Goal: Transaction & Acquisition: Book appointment/travel/reservation

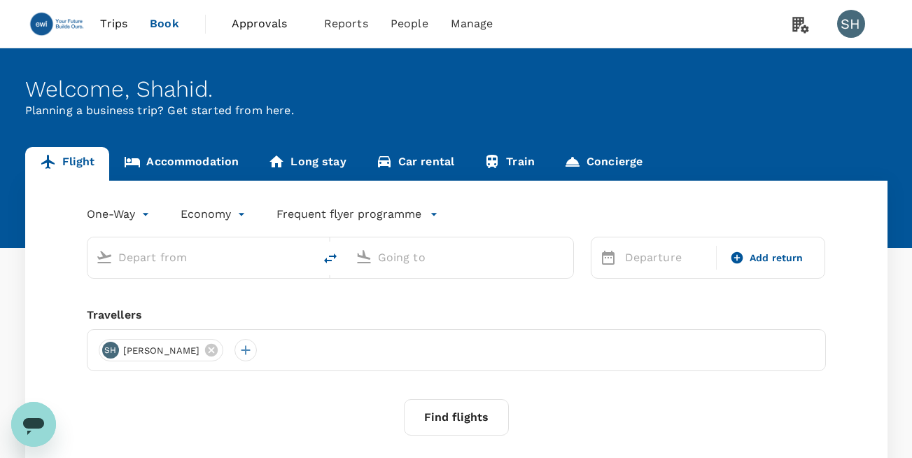
click at [421, 159] on link "Car rental" at bounding box center [415, 164] width 108 height 34
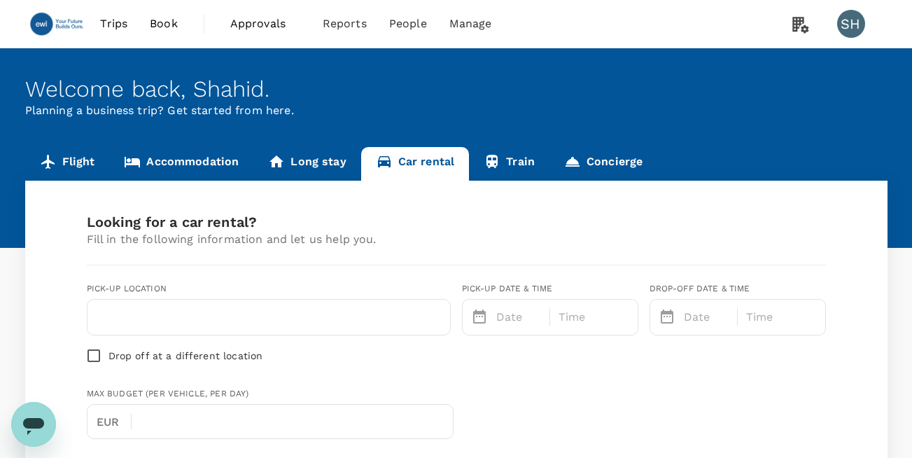
type input "Concierge booking - car-rental"
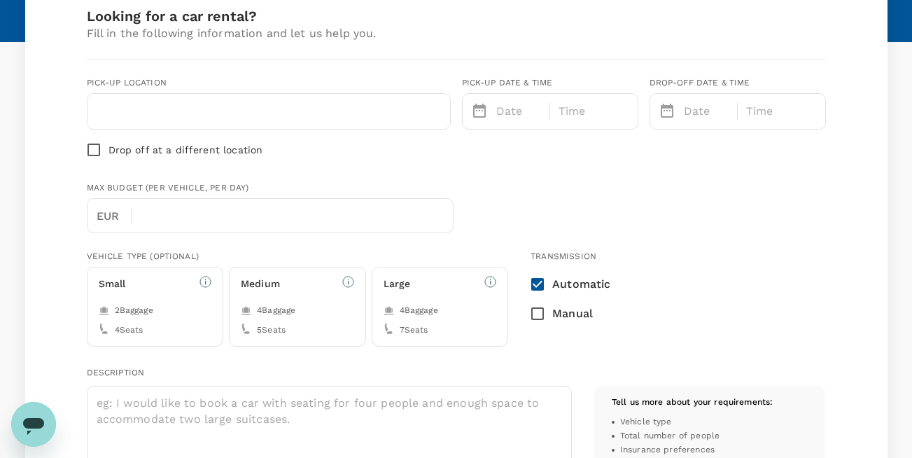
type input "44"
type input "123456789"
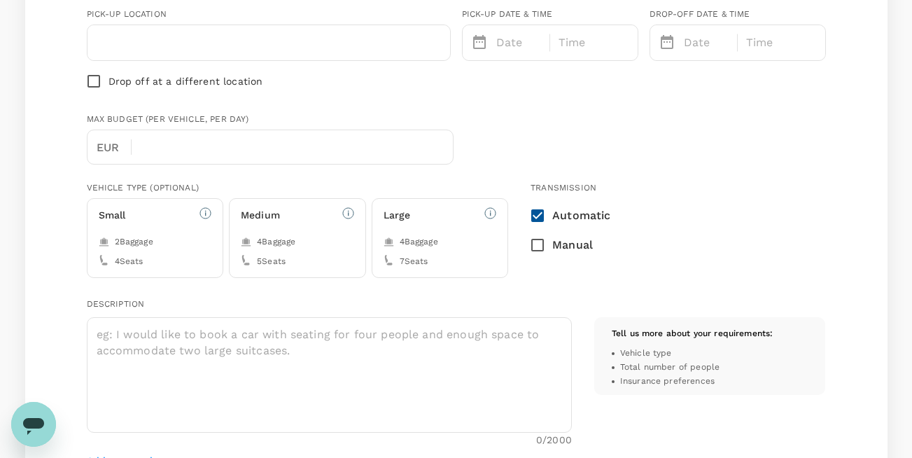
type input "s.habib@ngagetalent.com"
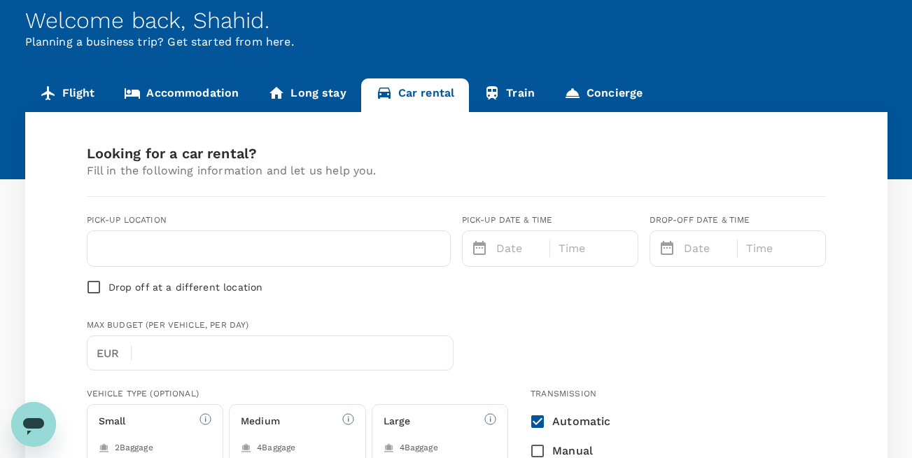
scroll to position [0, 0]
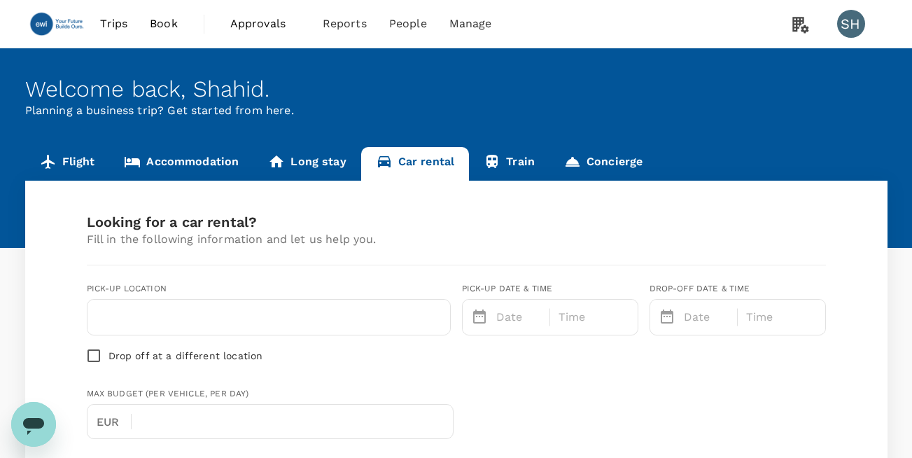
click at [111, 20] on span "Trips" at bounding box center [113, 23] width 27 height 17
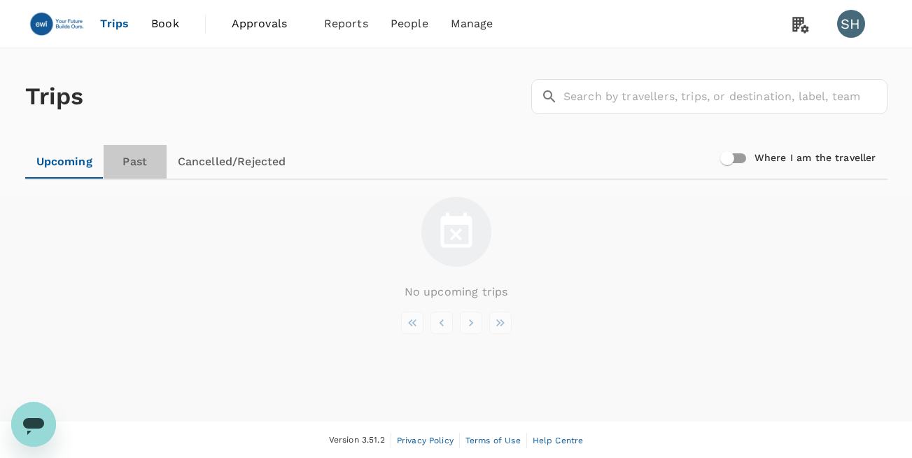
click at [130, 155] on link "Past" at bounding box center [135, 162] width 63 height 34
click at [158, 29] on span "Book" at bounding box center [164, 23] width 28 height 17
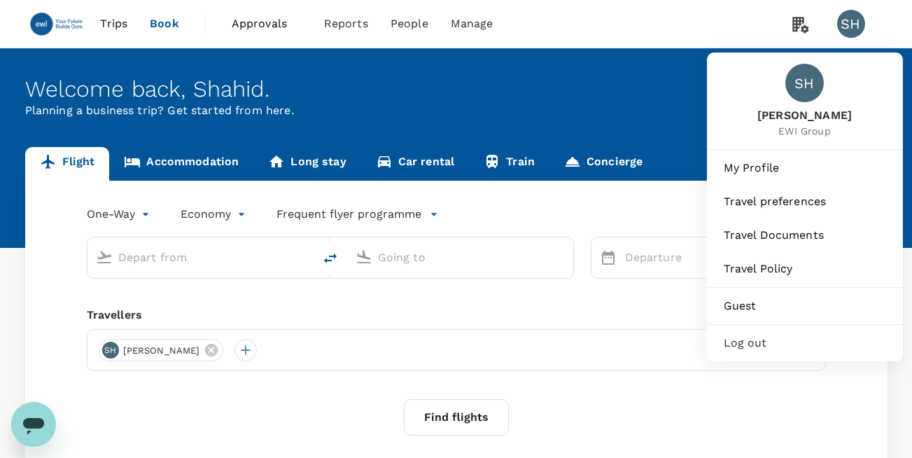
click at [846, 20] on div "SH" at bounding box center [851, 24] width 28 height 28
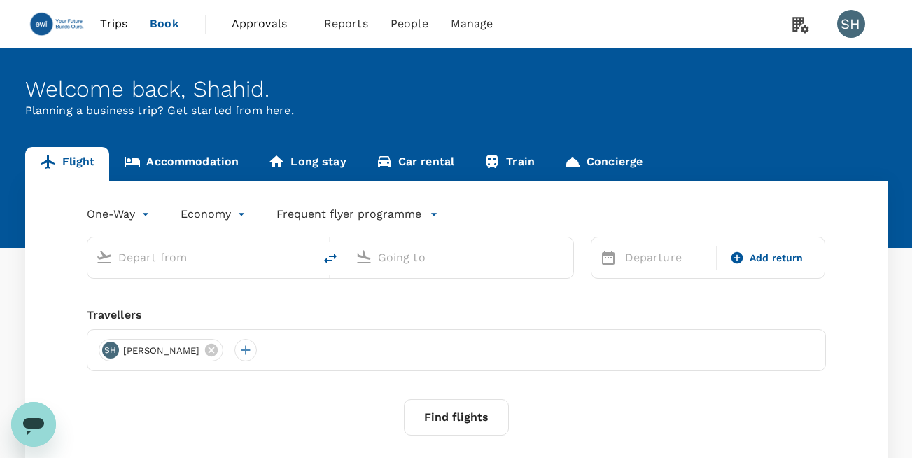
click at [846, 20] on div "SH" at bounding box center [851, 24] width 28 height 28
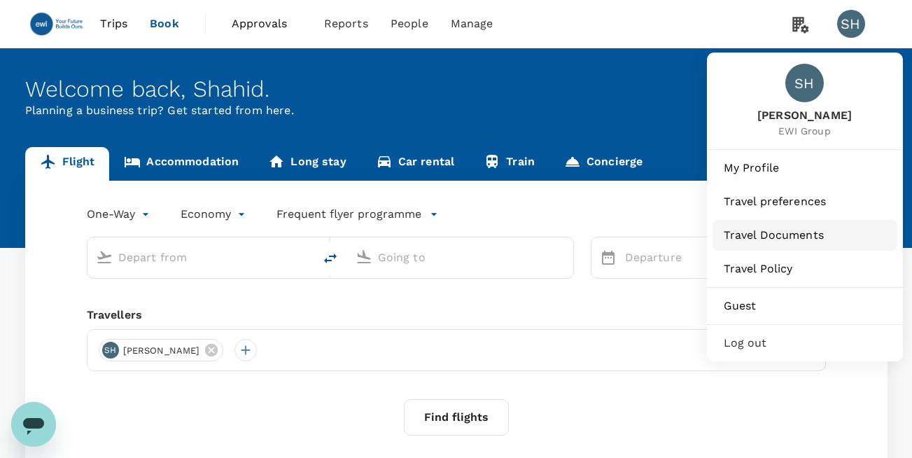
click at [785, 233] on span "Travel Documents" at bounding box center [804, 235] width 162 height 17
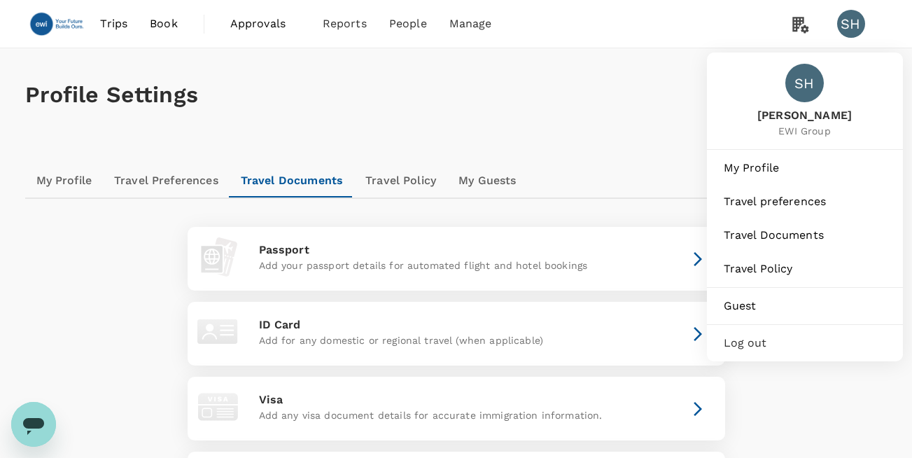
click at [838, 24] on div "SH" at bounding box center [851, 24] width 28 height 28
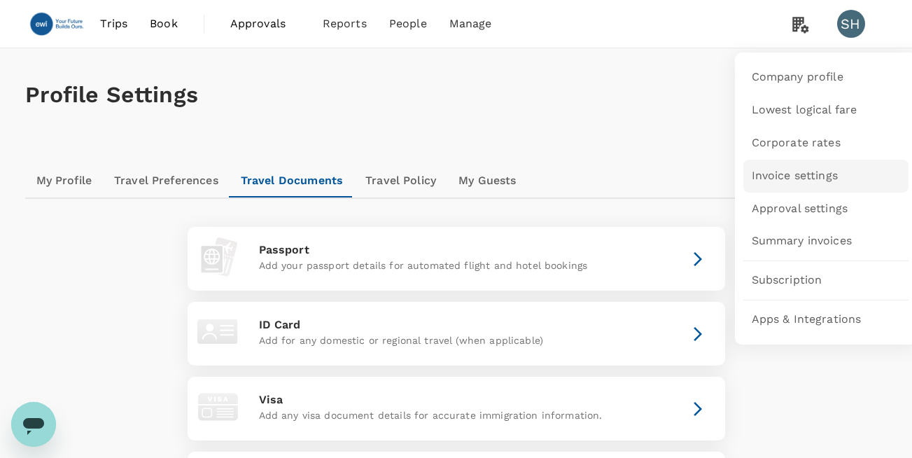
click at [808, 173] on span "Invoice settings" at bounding box center [794, 176] width 86 height 16
